Goal: Information Seeking & Learning: Learn about a topic

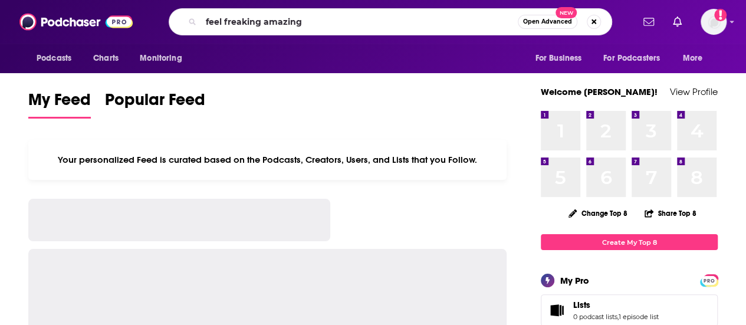
type input "feel freaking amazing"
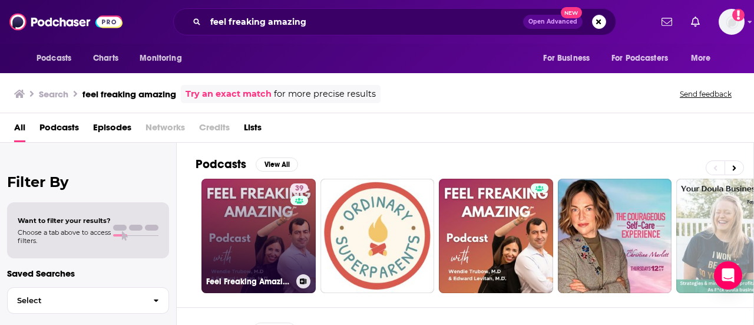
click at [275, 220] on link "39 Feel Freaking Amazing™" at bounding box center [259, 236] width 114 height 114
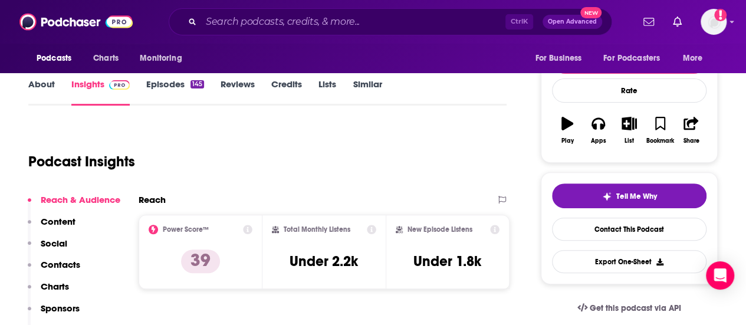
scroll to position [236, 0]
